Goal: Go to known website: Go to known website

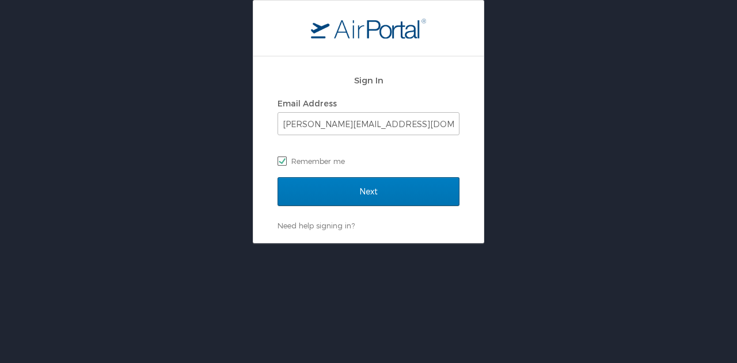
click at [408, 162] on label "Remember me" at bounding box center [368, 161] width 182 height 17
click at [285, 162] on input "Remember me" at bounding box center [280, 160] width 7 height 7
click at [408, 161] on label "Remember me" at bounding box center [368, 161] width 182 height 17
click at [285, 161] on input "Remember me" at bounding box center [280, 160] width 7 height 7
click at [284, 158] on label "Remember me" at bounding box center [368, 161] width 182 height 17
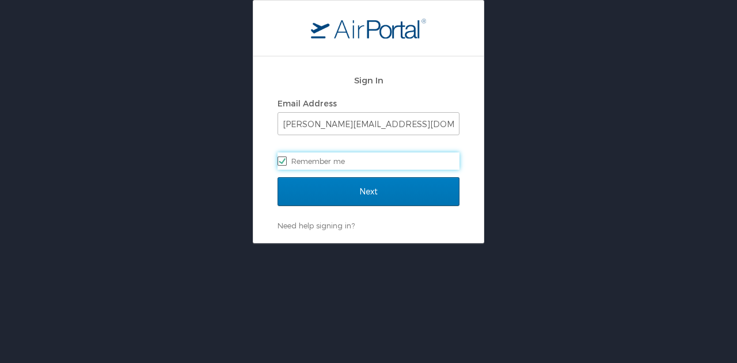
click at [284, 158] on input "Remember me" at bounding box center [280, 160] width 7 height 7
checkbox input "false"
click at [321, 163] on label "Remember me" at bounding box center [368, 161] width 182 height 17
click at [285, 163] on input "Remember me" at bounding box center [280, 160] width 7 height 7
click at [332, 158] on label "Remember me" at bounding box center [368, 161] width 182 height 17
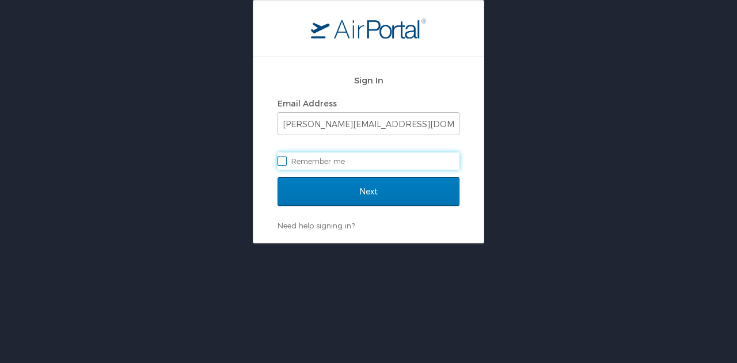
click at [285, 158] on input "Remember me" at bounding box center [280, 160] width 7 height 7
checkbox input "true"
click at [280, 159] on label "Remember me" at bounding box center [368, 161] width 182 height 17
click at [280, 159] on input "Remember me" at bounding box center [280, 160] width 7 height 7
checkbox input "false"
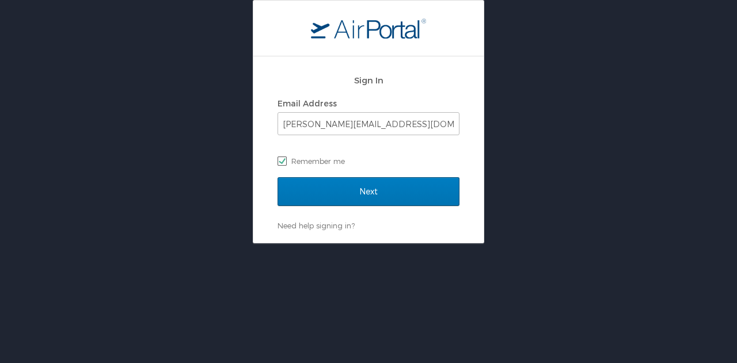
click at [439, 159] on label "Remember me" at bounding box center [368, 161] width 182 height 17
click at [285, 159] on input "Remember me" at bounding box center [280, 160] width 7 height 7
click at [439, 159] on label "Remember me" at bounding box center [368, 161] width 182 height 17
click at [285, 159] on input "Remember me" at bounding box center [280, 160] width 7 height 7
click at [439, 159] on label "Remember me" at bounding box center [368, 161] width 182 height 17
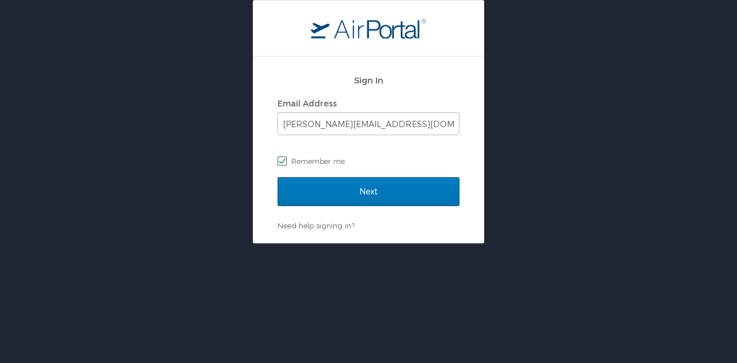
click at [285, 159] on input "Remember me" at bounding box center [280, 160] width 7 height 7
checkbox input "false"
